Goal: Use online tool/utility: Utilize a website feature to perform a specific function

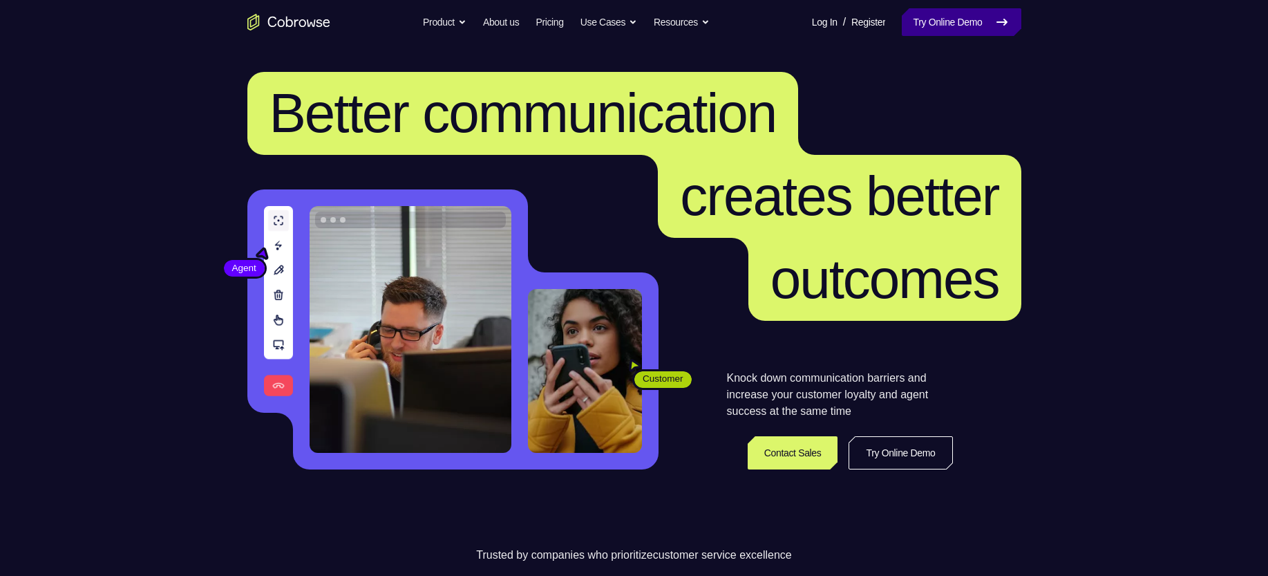
click at [988, 24] on link "Try Online Demo" at bounding box center [961, 22] width 119 height 28
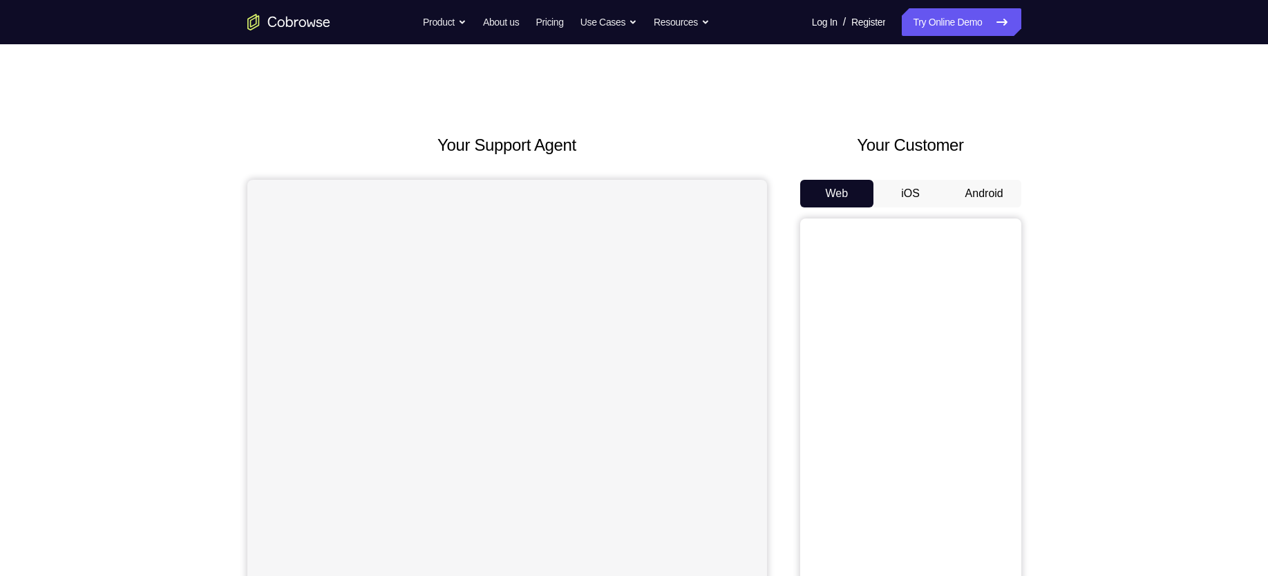
click at [974, 194] on button "Android" at bounding box center [984, 194] width 74 height 28
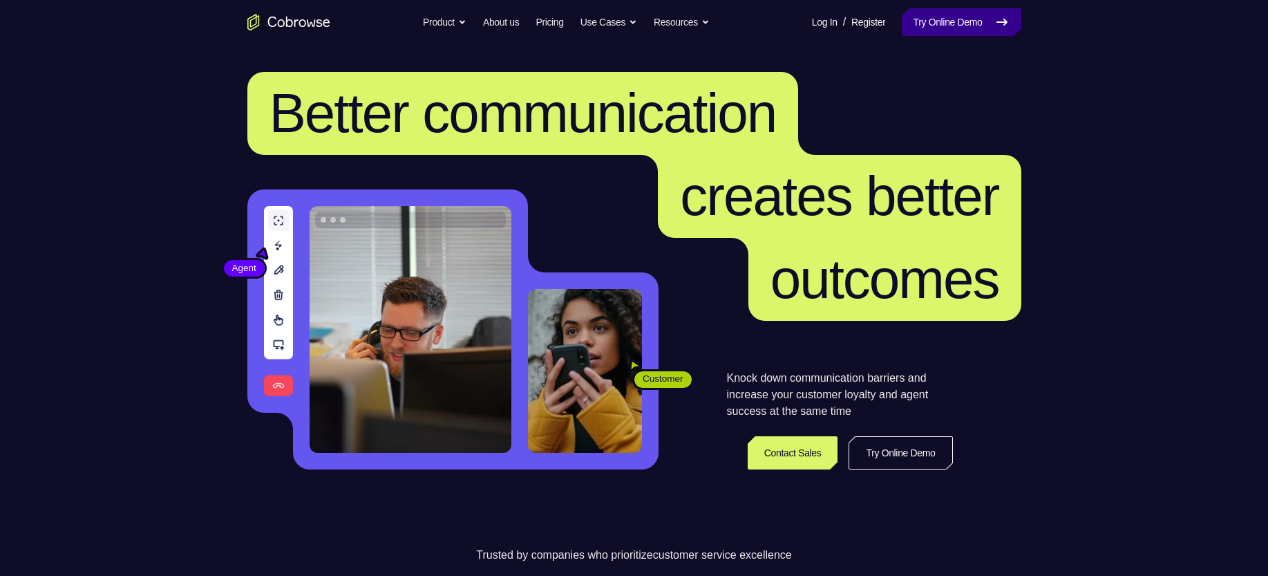
click at [946, 11] on link "Try Online Demo" at bounding box center [961, 22] width 119 height 28
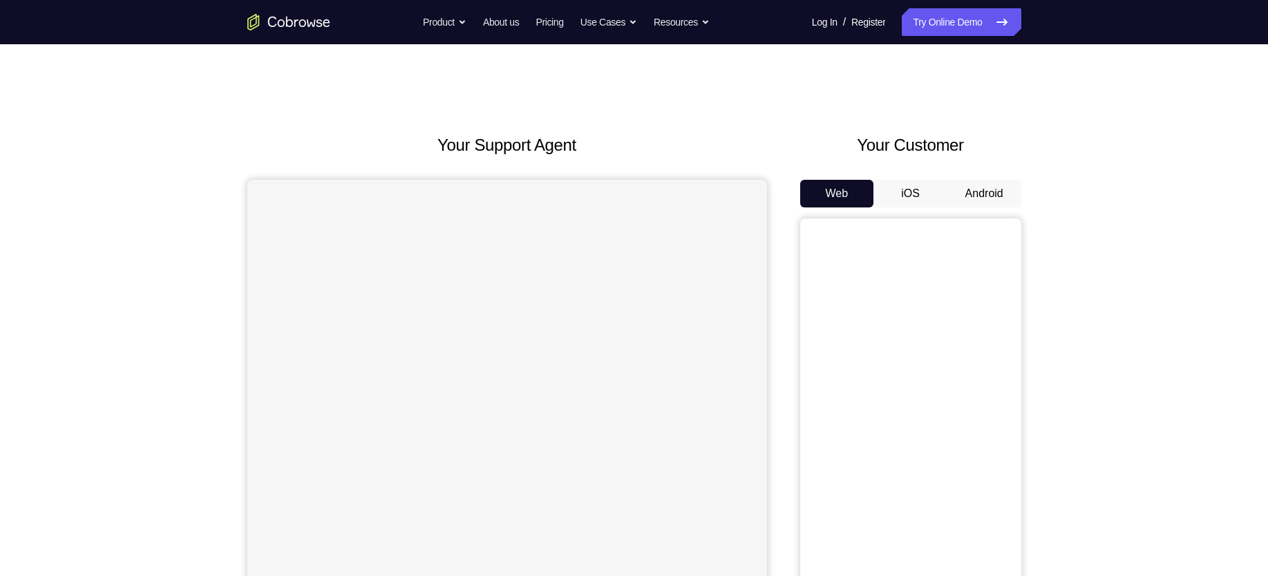
click at [1002, 202] on button "Android" at bounding box center [984, 194] width 74 height 28
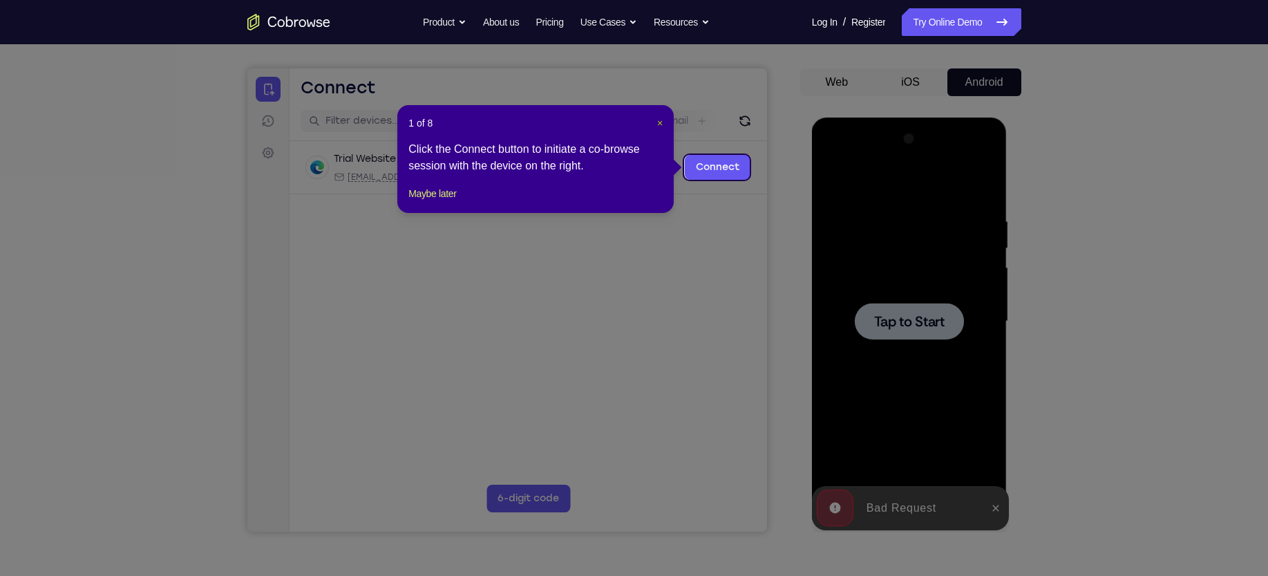
click at [661, 124] on span "×" at bounding box center [660, 122] width 6 height 11
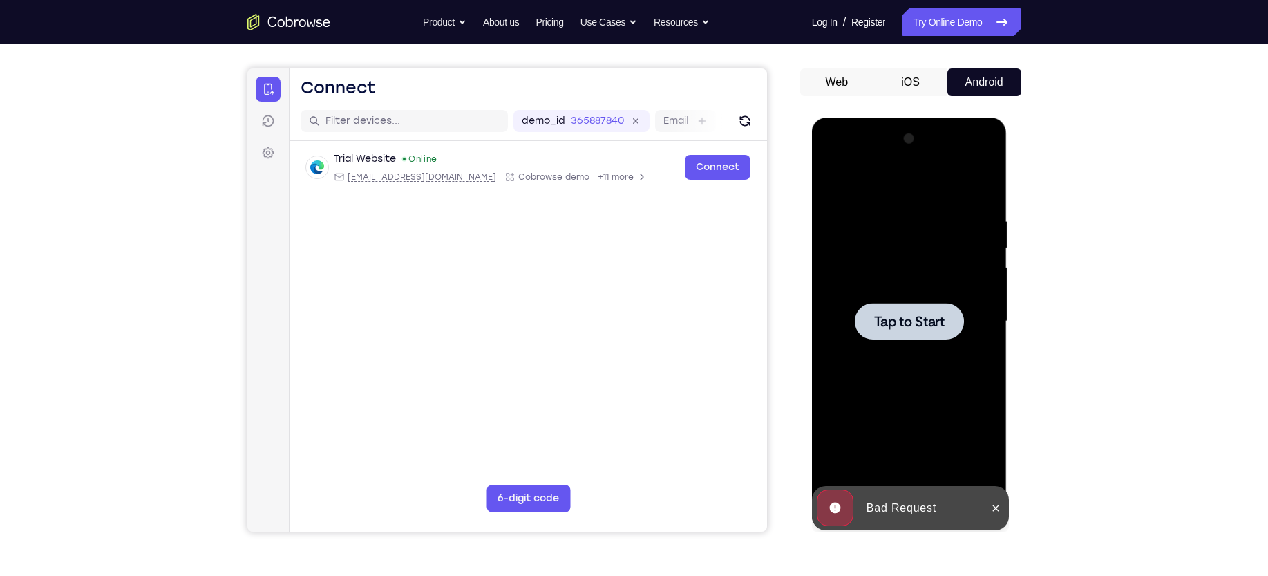
click at [931, 319] on span "Tap to Start" at bounding box center [909, 321] width 70 height 14
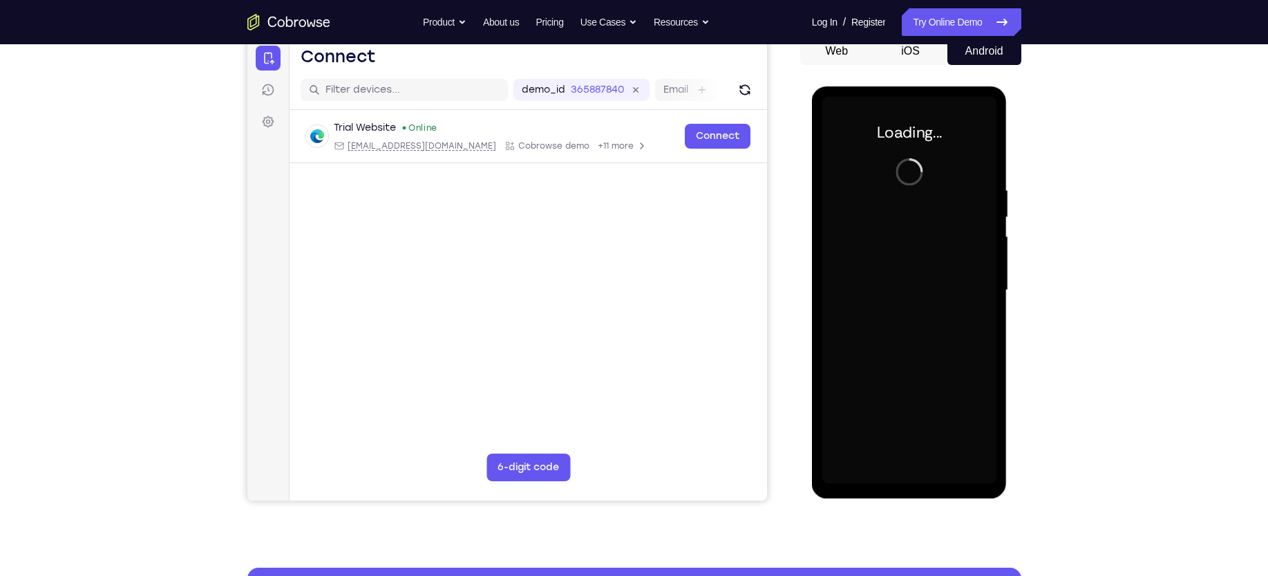
scroll to position [144, 0]
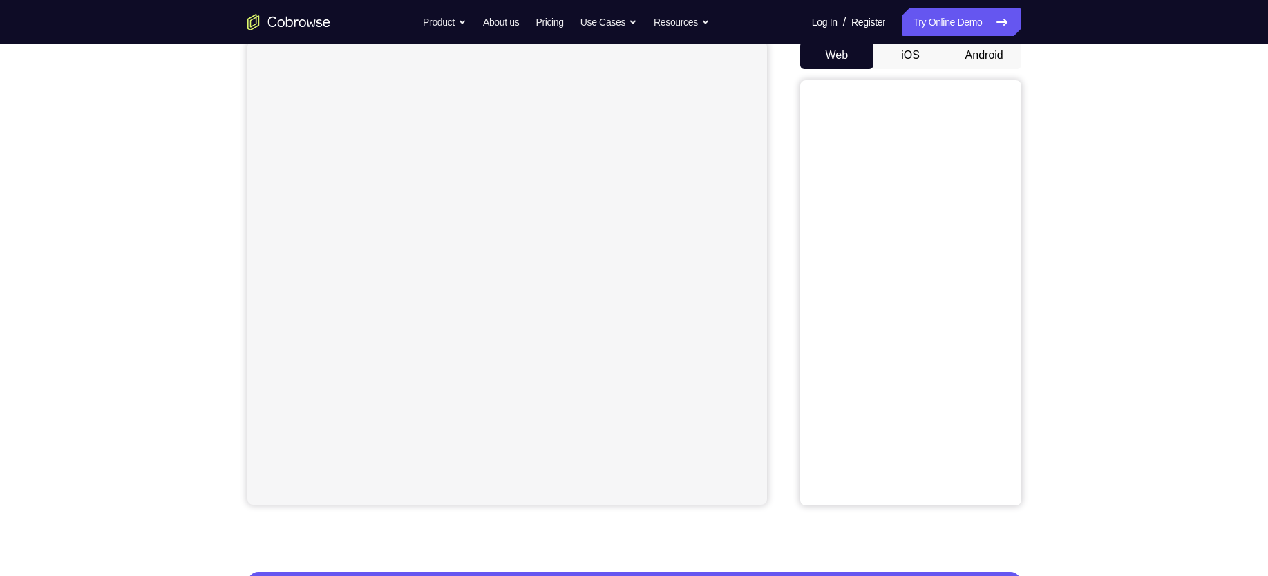
scroll to position [138, 0]
click at [992, 60] on button "Android" at bounding box center [984, 55] width 74 height 28
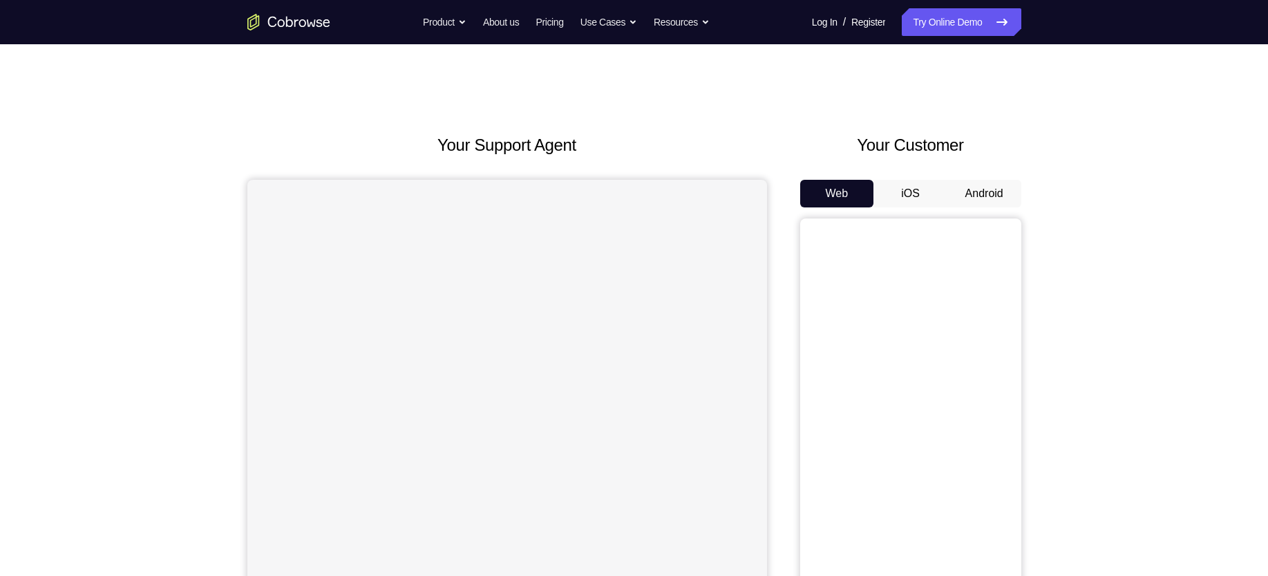
click at [985, 198] on button "Android" at bounding box center [984, 194] width 74 height 28
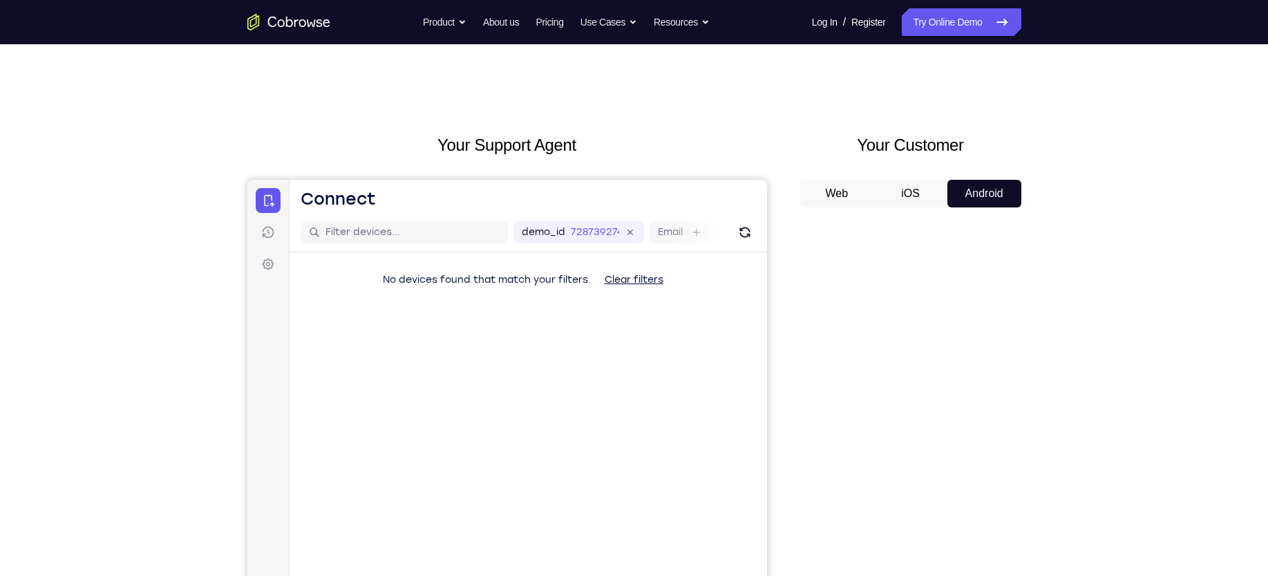
click at [988, 183] on button "Android" at bounding box center [984, 194] width 74 height 28
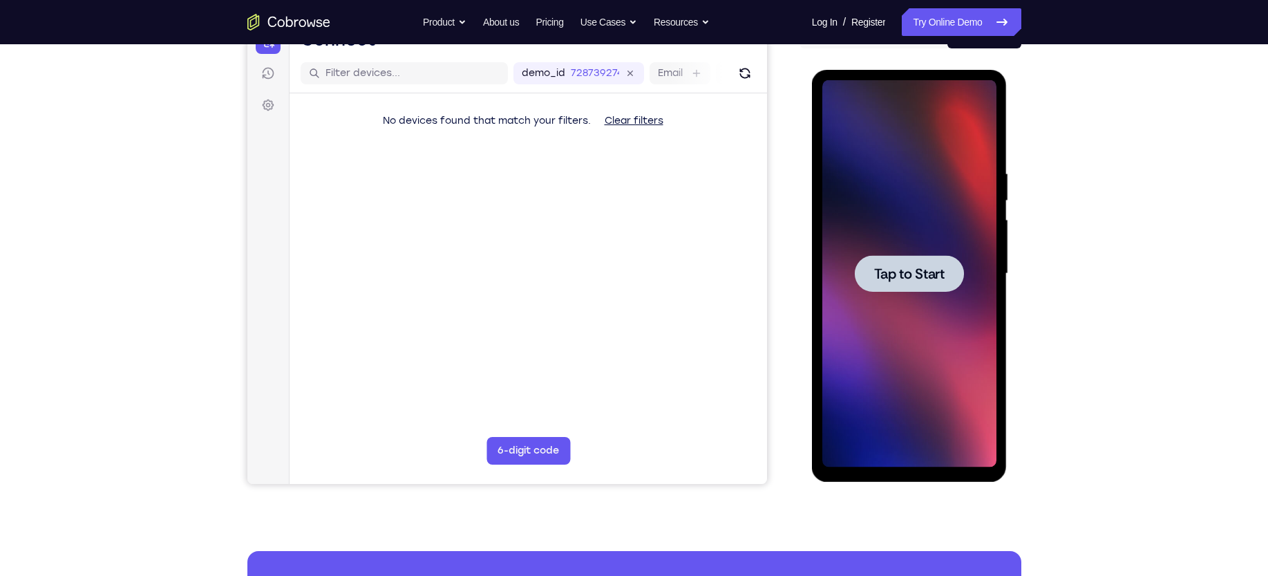
click at [900, 281] on span "Tap to Start" at bounding box center [909, 274] width 70 height 14
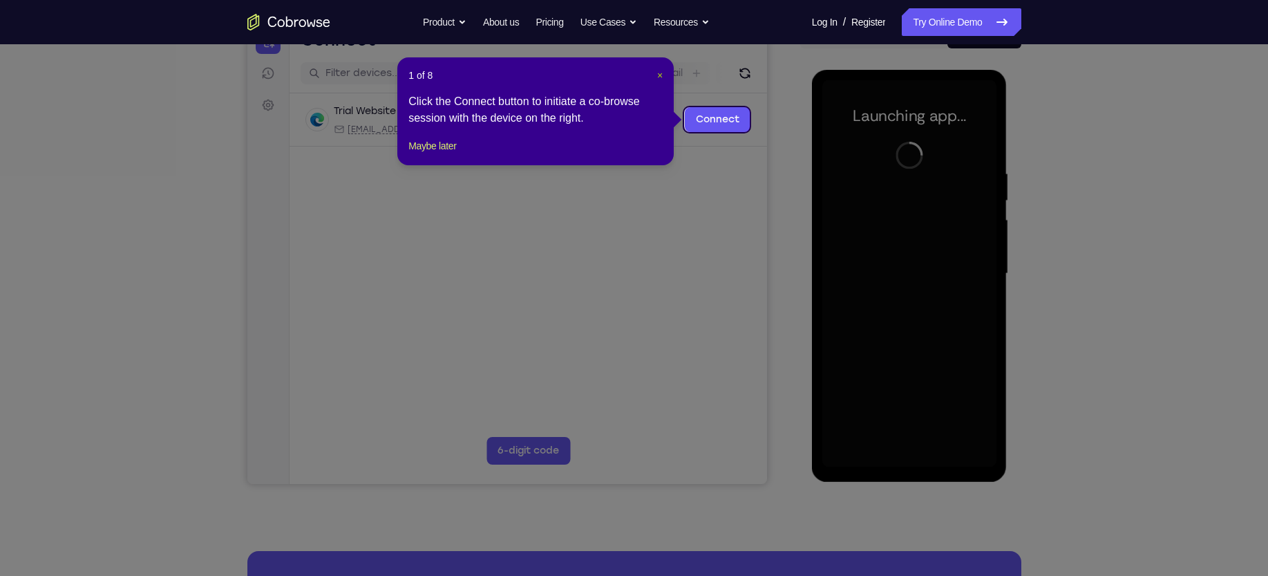
click at [659, 77] on span "×" at bounding box center [660, 75] width 6 height 11
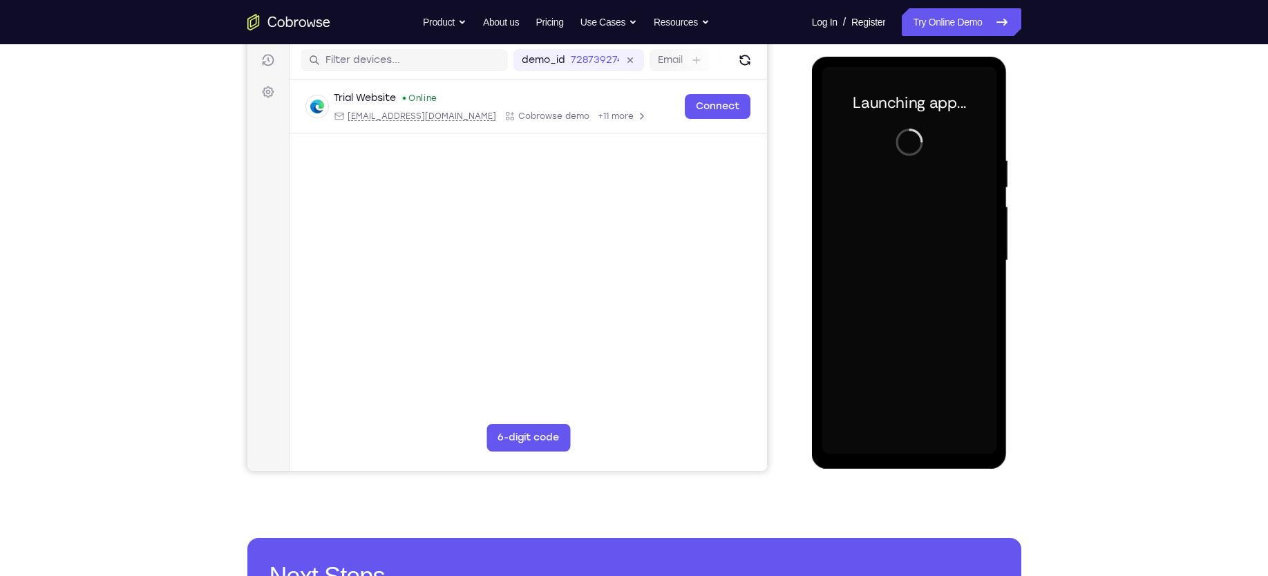
scroll to position [171, 0]
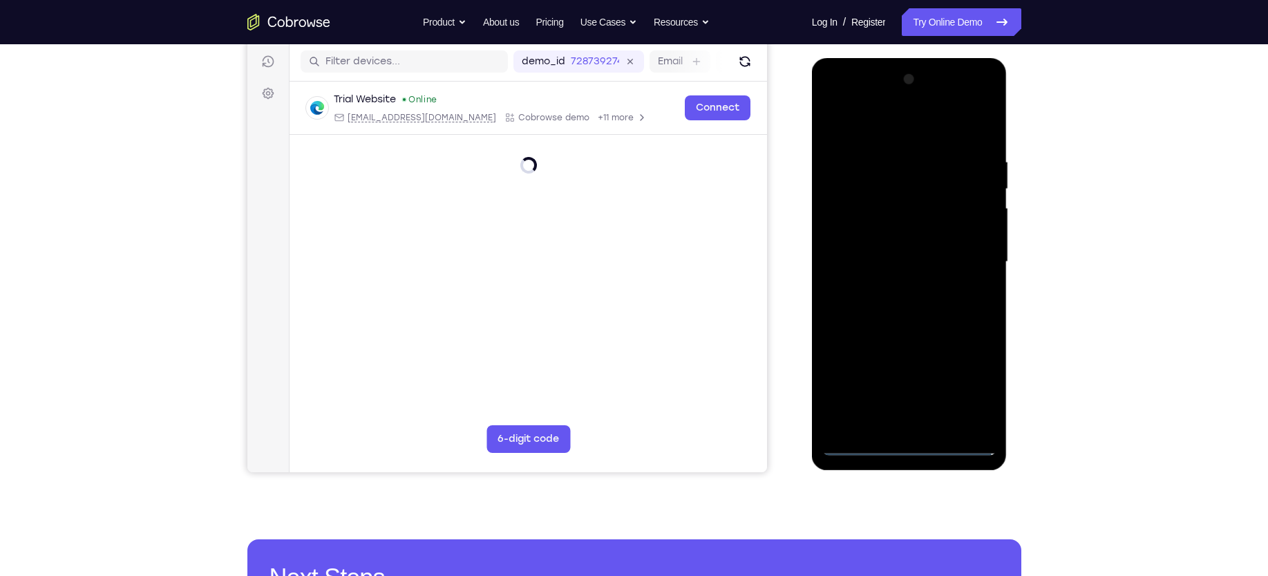
click at [910, 443] on div at bounding box center [909, 261] width 174 height 387
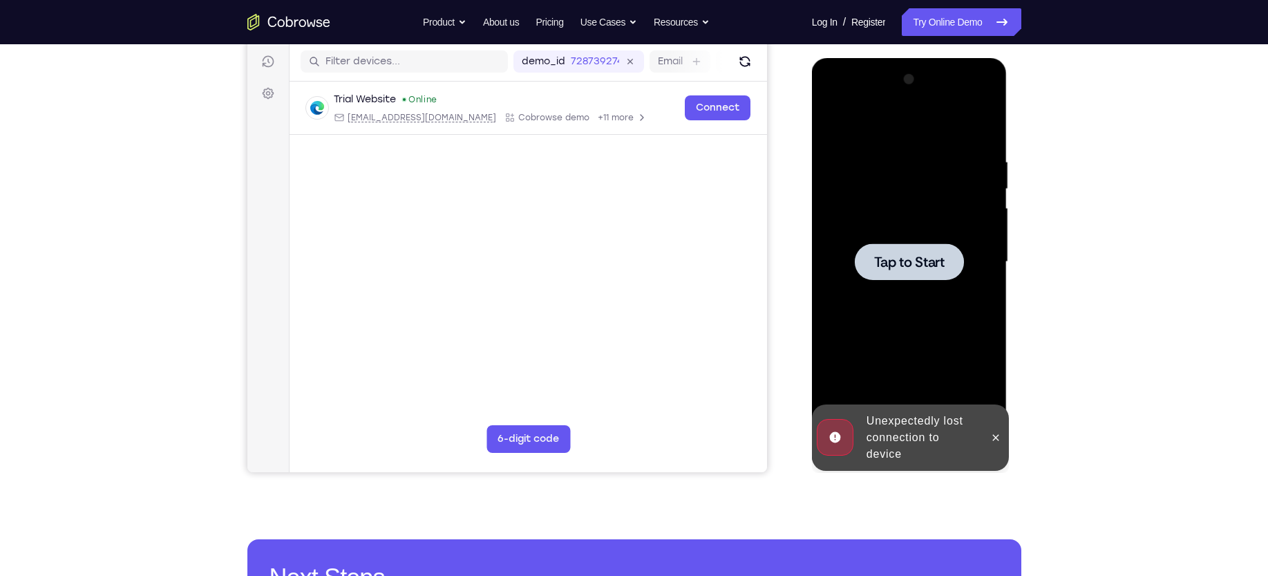
click at [869, 245] on div at bounding box center [909, 261] width 109 height 37
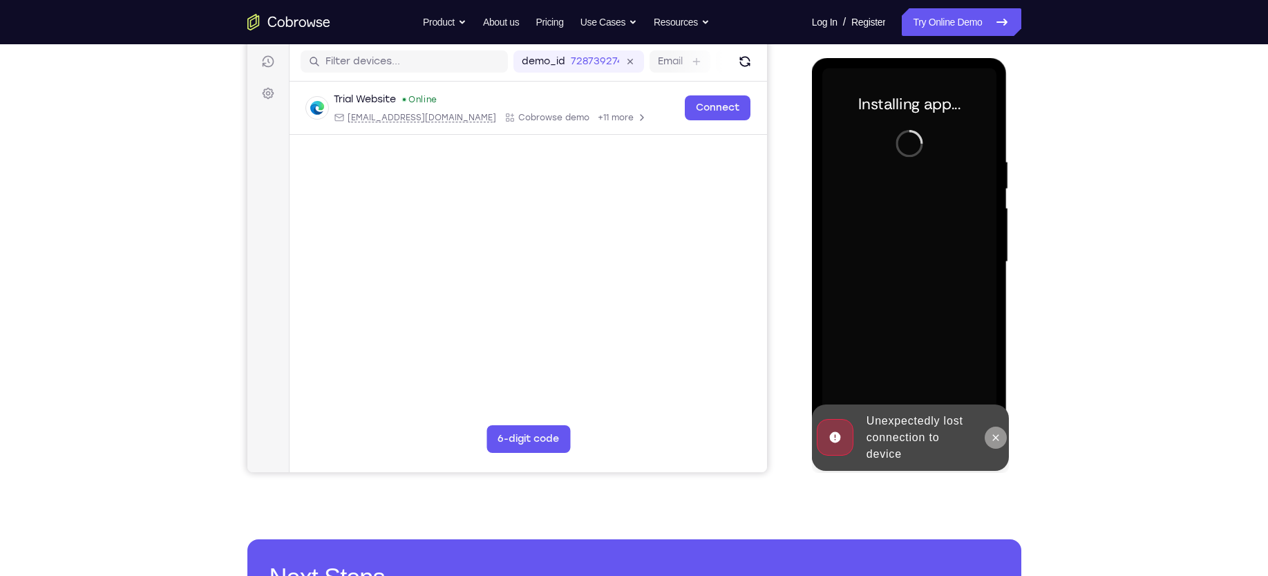
click at [998, 443] on button at bounding box center [996, 437] width 22 height 22
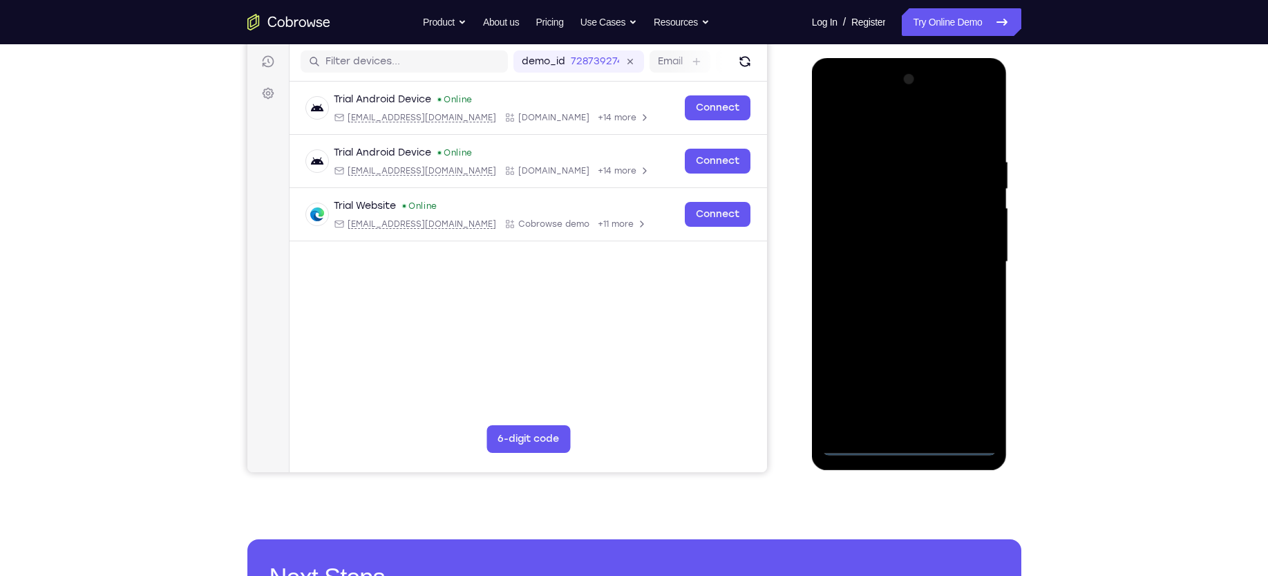
click at [912, 442] on div at bounding box center [909, 261] width 174 height 387
click at [963, 375] on div at bounding box center [909, 261] width 174 height 387
click at [907, 131] on div at bounding box center [909, 261] width 174 height 387
click at [967, 249] on div at bounding box center [909, 261] width 174 height 387
click at [892, 287] on div at bounding box center [909, 261] width 174 height 387
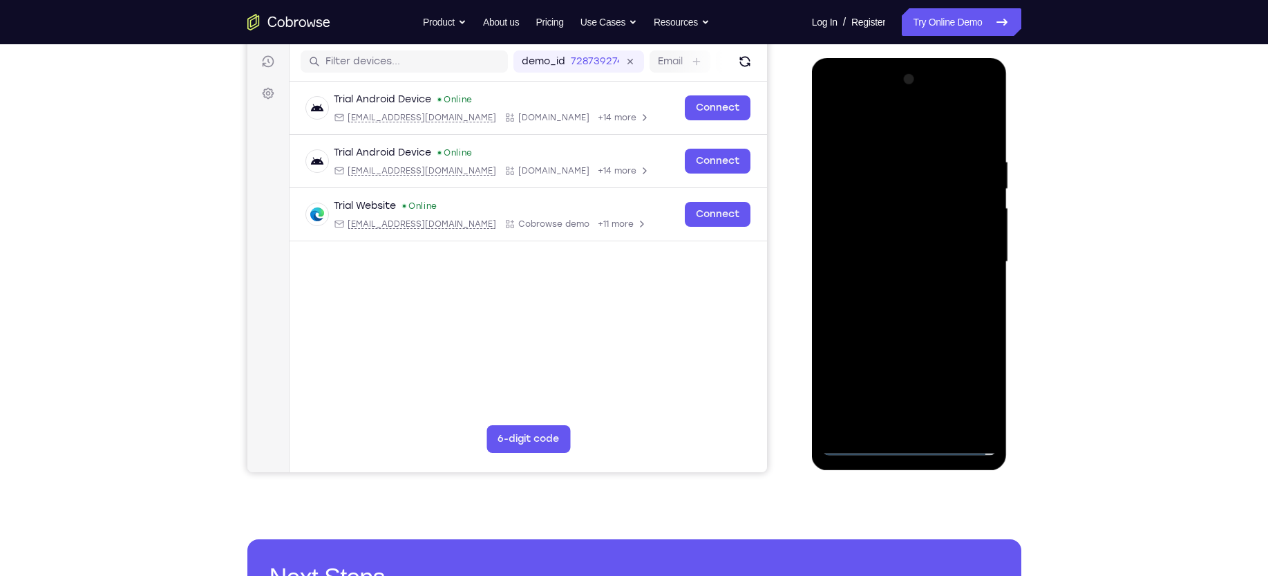
click at [883, 244] on div at bounding box center [909, 261] width 174 height 387
click at [878, 237] on div at bounding box center [909, 261] width 174 height 387
click at [864, 258] on div at bounding box center [909, 261] width 174 height 387
click at [847, 303] on div at bounding box center [909, 261] width 174 height 387
click at [871, 300] on div at bounding box center [909, 261] width 174 height 387
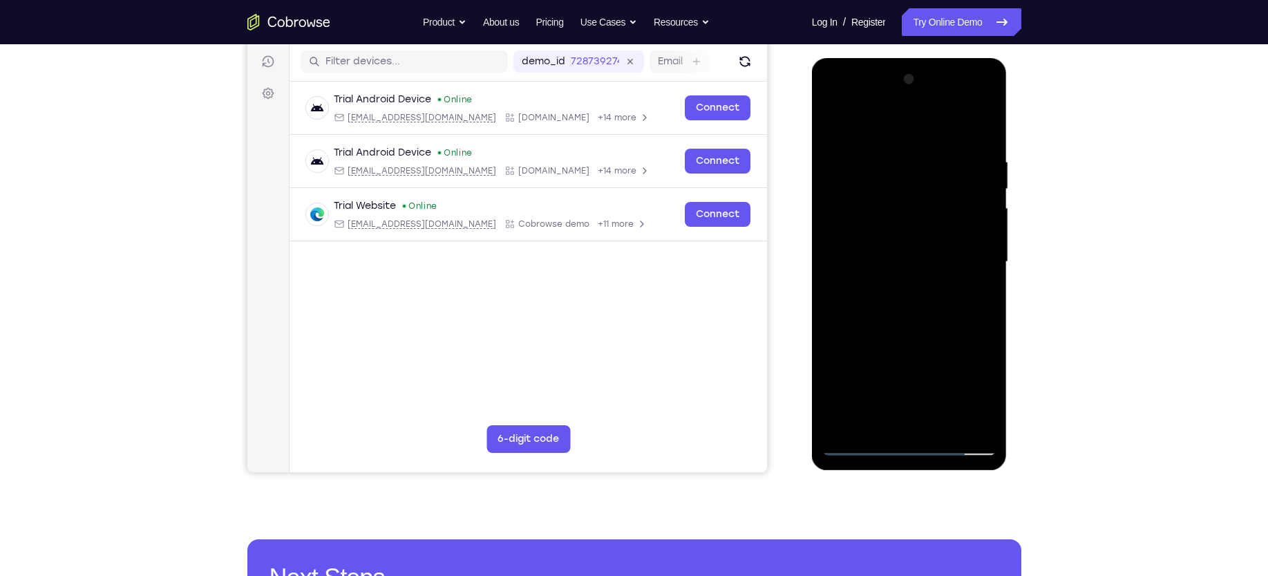
click at [835, 123] on div at bounding box center [909, 261] width 174 height 387
click at [894, 287] on div at bounding box center [909, 261] width 174 height 387
click at [914, 247] on div at bounding box center [909, 261] width 174 height 387
click at [862, 268] on div at bounding box center [909, 261] width 174 height 387
click at [844, 234] on div at bounding box center [909, 261] width 174 height 387
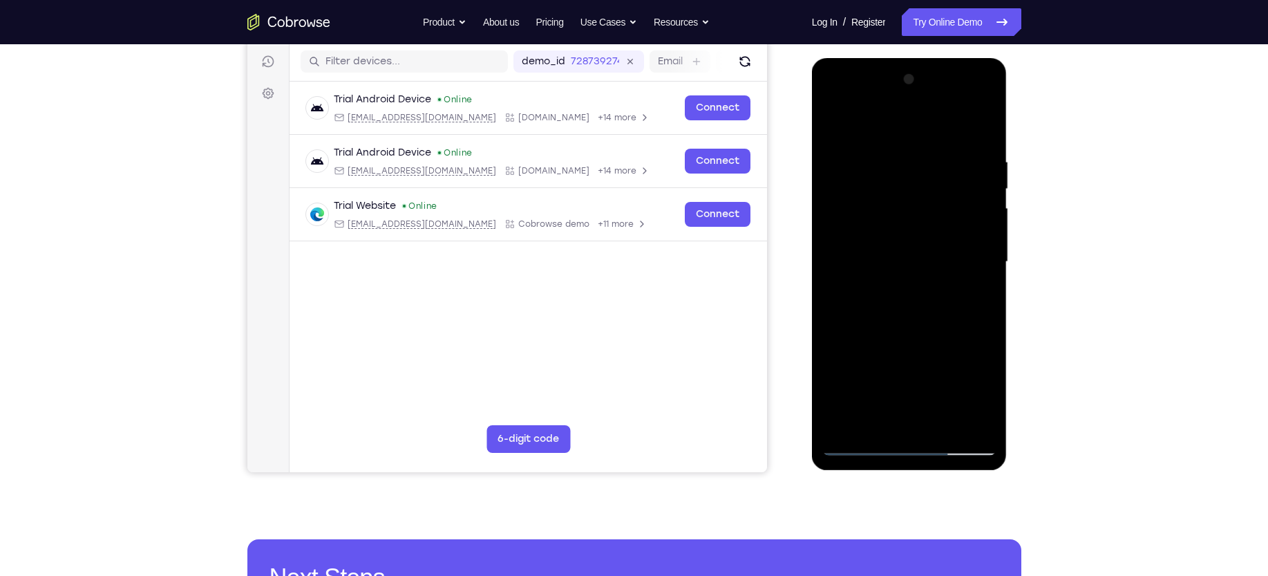
click at [870, 232] on div at bounding box center [909, 261] width 174 height 387
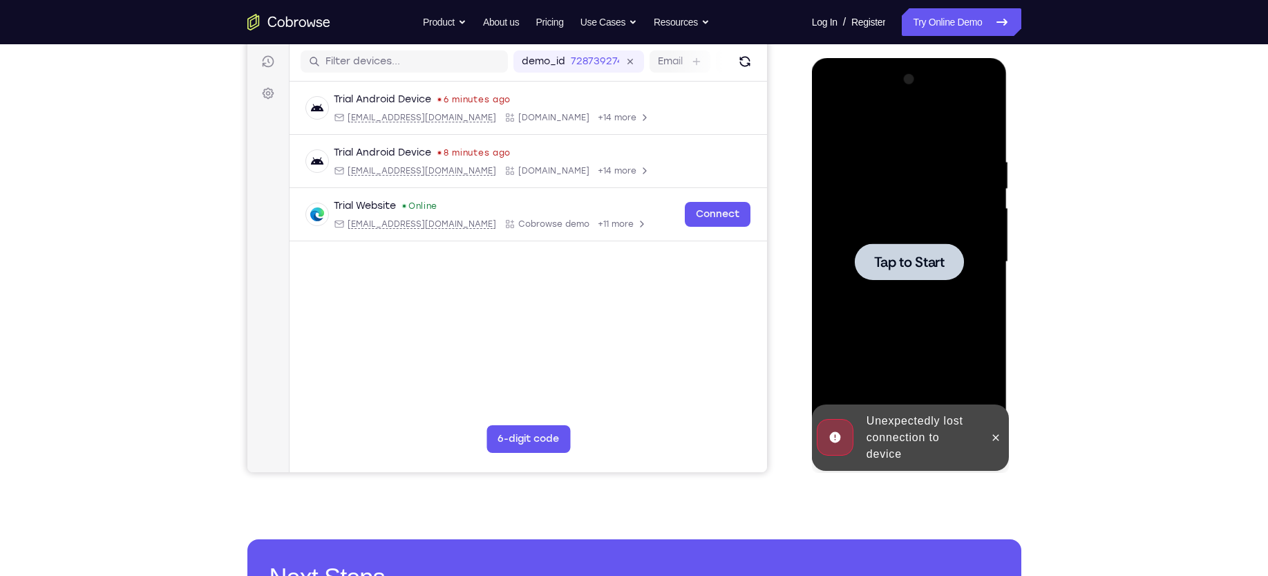
click at [944, 262] on span "Tap to Start" at bounding box center [909, 262] width 70 height 14
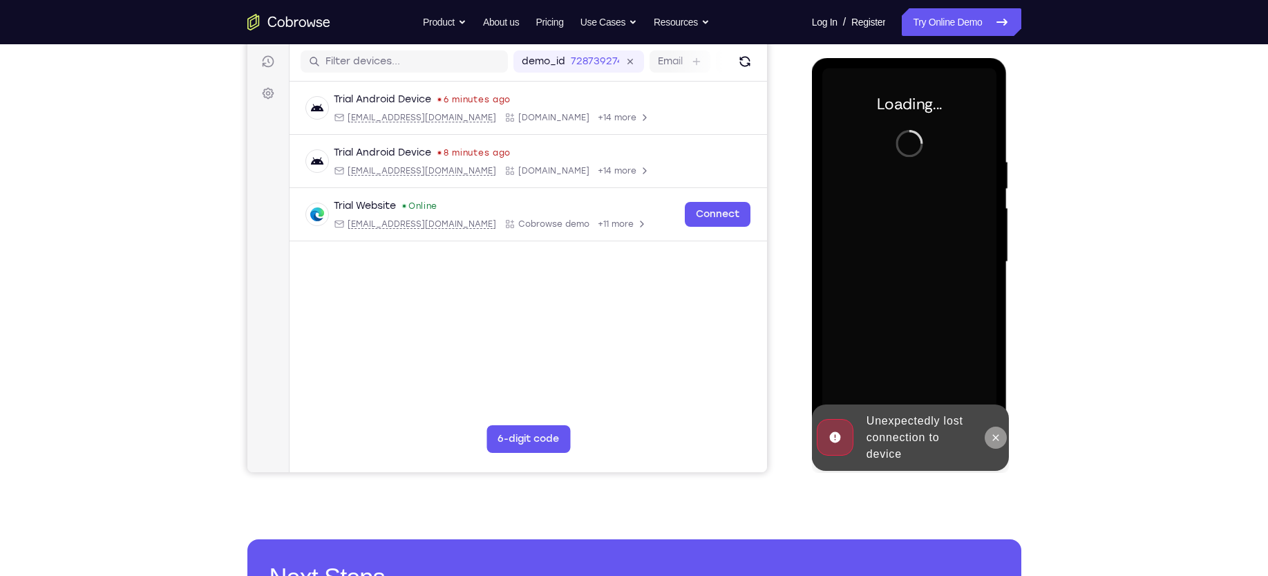
click at [997, 437] on icon at bounding box center [995, 437] width 11 height 11
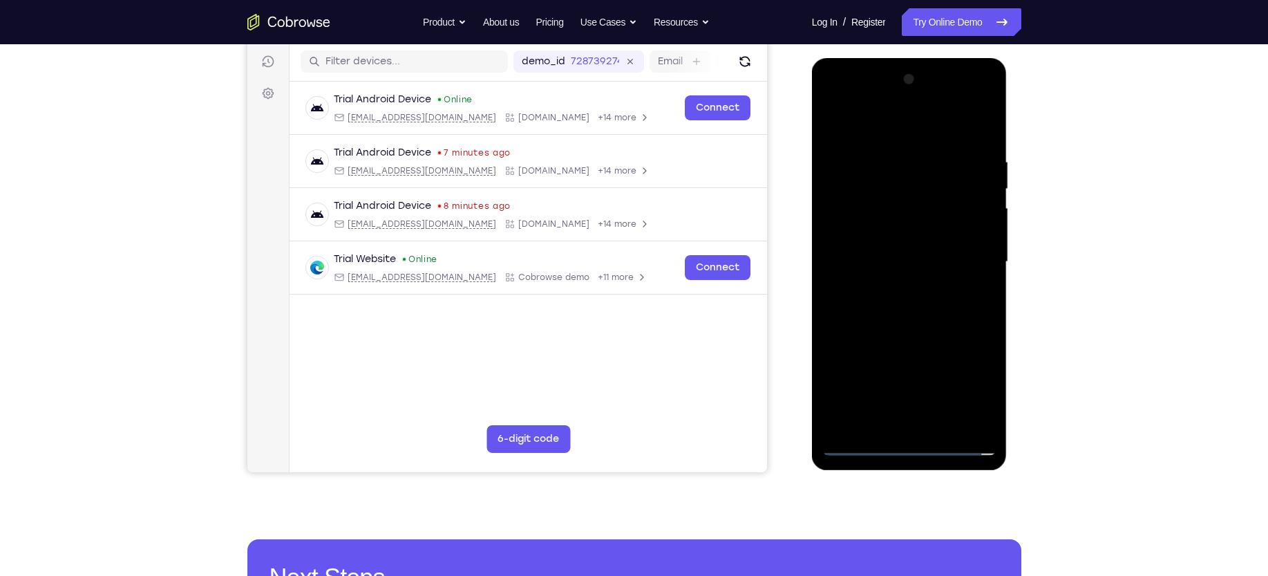
click at [907, 448] on div at bounding box center [909, 261] width 174 height 387
click at [907, 441] on div at bounding box center [909, 261] width 174 height 387
click at [970, 384] on div at bounding box center [909, 261] width 174 height 387
click at [972, 380] on div at bounding box center [909, 261] width 174 height 387
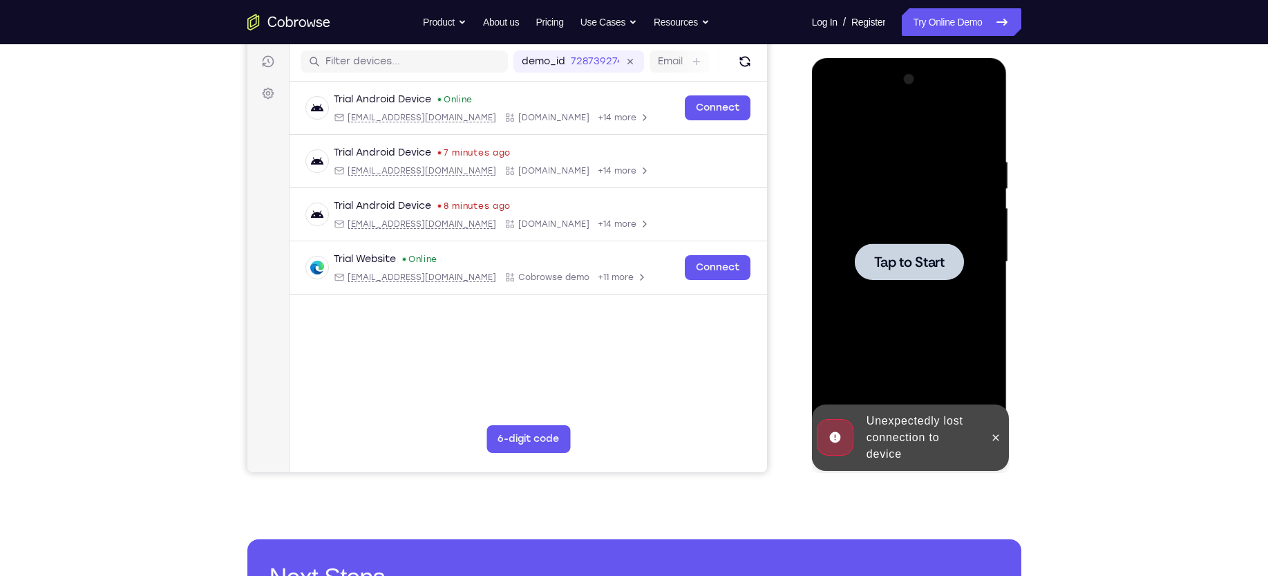
click at [919, 274] on div at bounding box center [909, 261] width 109 height 37
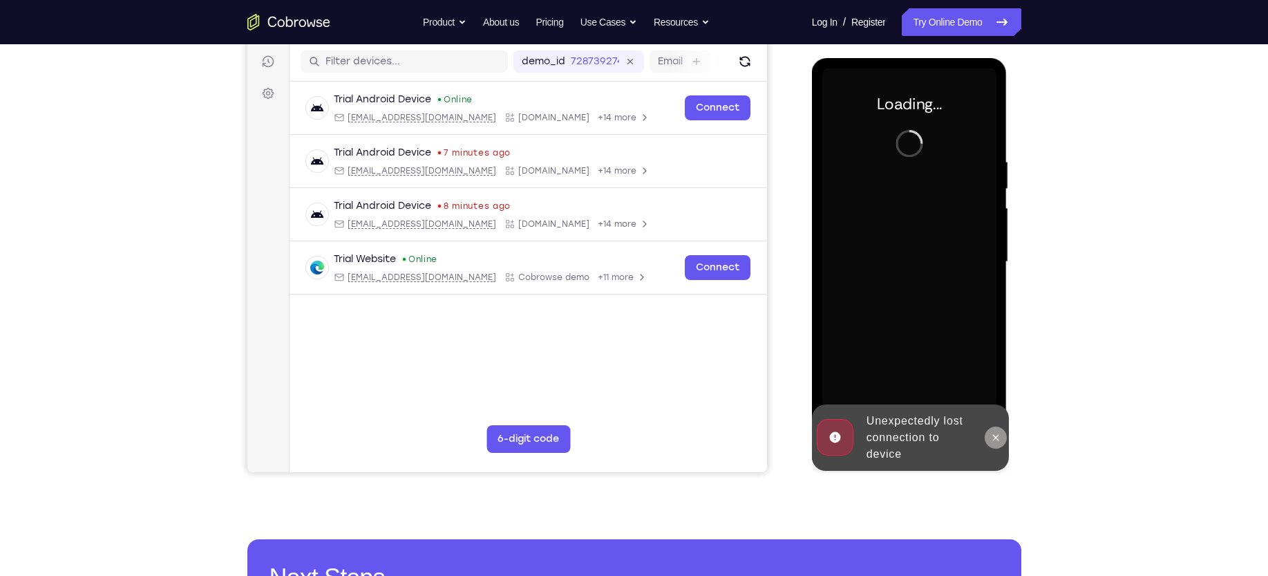
click at [990, 437] on icon at bounding box center [995, 437] width 11 height 11
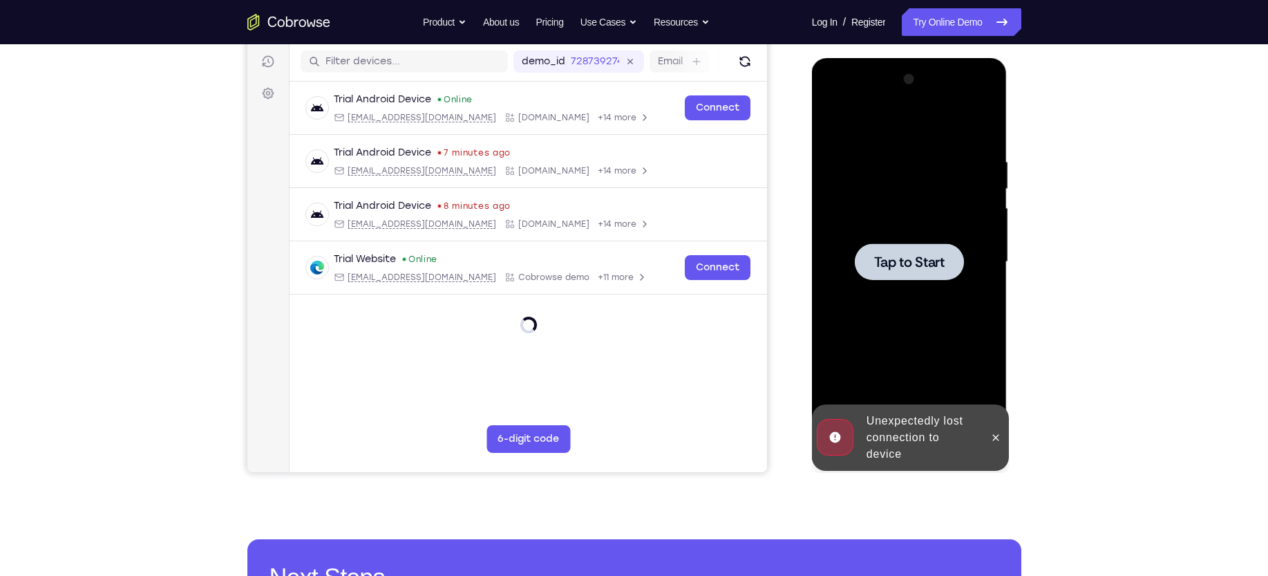
click at [896, 265] on span "Tap to Start" at bounding box center [909, 262] width 70 height 14
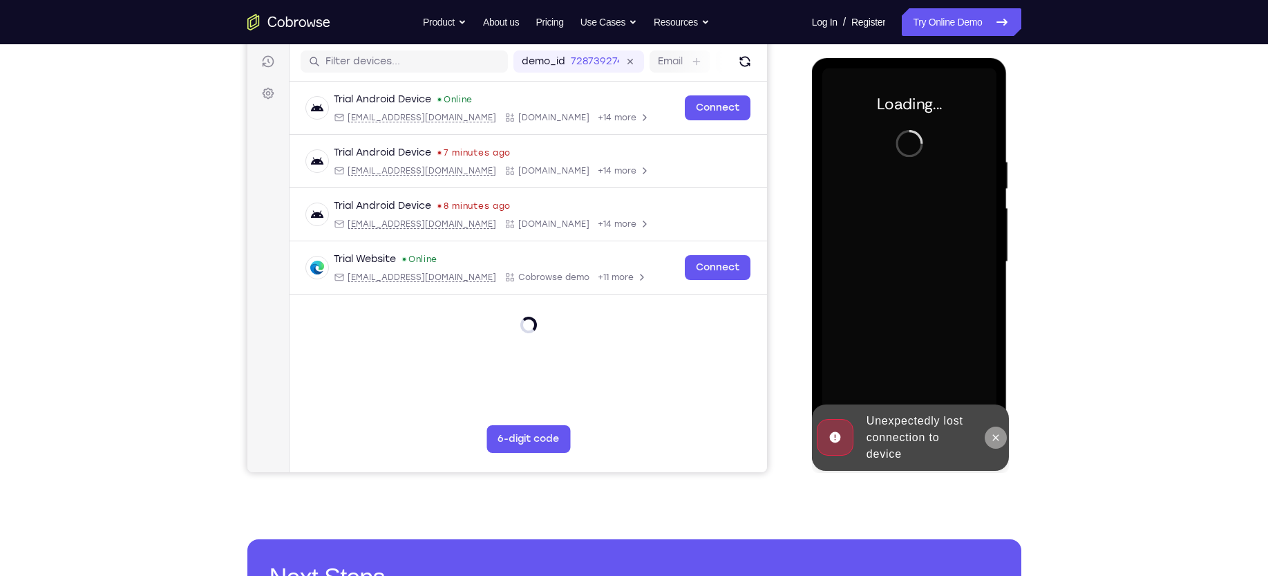
click at [991, 437] on icon at bounding box center [995, 437] width 11 height 11
